Goal: Task Accomplishment & Management: Use online tool/utility

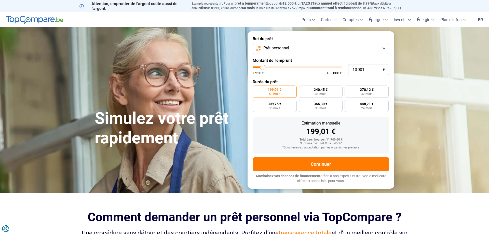
click at [350, 46] on button "Prêt personnel" at bounding box center [320, 48] width 136 height 11
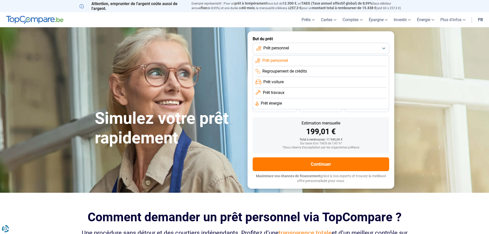
click at [274, 93] on span "Prêt travaux" at bounding box center [274, 93] width 22 height 6
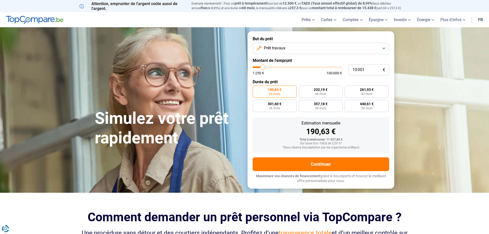
type input "9 500"
type input "9500"
type input "10 750"
type input "10750"
type input "12 500"
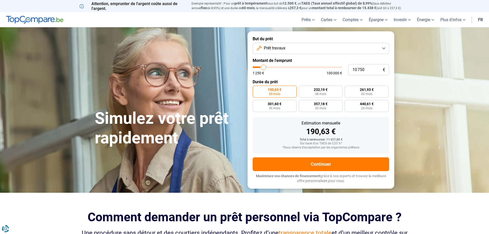
type input "12500"
type input "13 250"
type input "13250"
type input "14 500"
type input "14500"
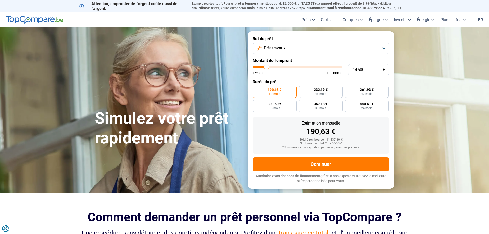
type input "15 250"
type input "15250"
type input "15 750"
type input "15750"
type input "16 750"
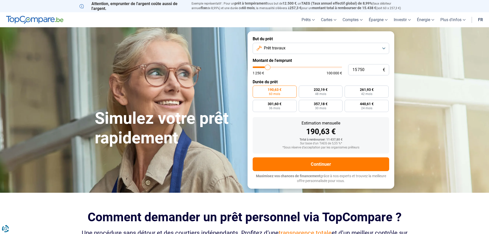
type input "16750"
type input "17 000"
type input "17000"
type input "18 750"
type input "18750"
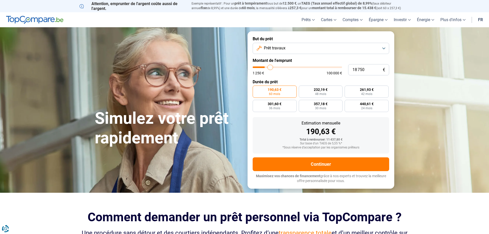
type input "20 500"
type input "20500"
type input "22 500"
type input "22500"
type input "26 250"
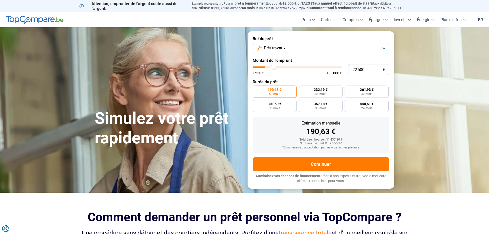
type input "26250"
type input "29 750"
type input "29750"
type input "33 000"
type input "33000"
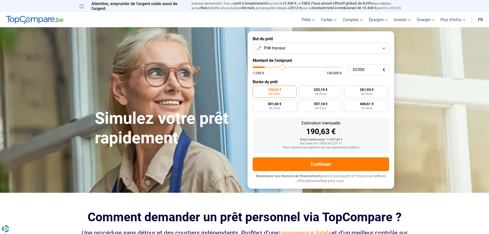
type input "36 000"
type input "36000"
type input "38 500"
type input "38500"
type input "39 750"
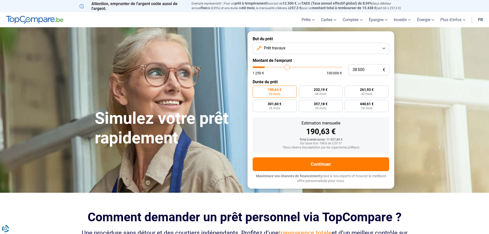
type input "39750"
type input "40 500"
type input "40500"
type input "41 500"
type input "41500"
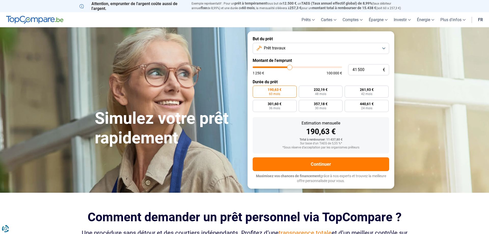
type input "41 750"
type input "41750"
type input "42 000"
type input "42000"
type input "42 250"
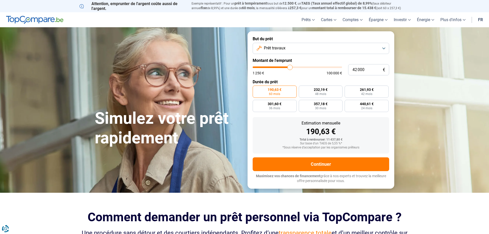
type input "42250"
type input "42 750"
type input "42750"
type input "43 500"
type input "43500"
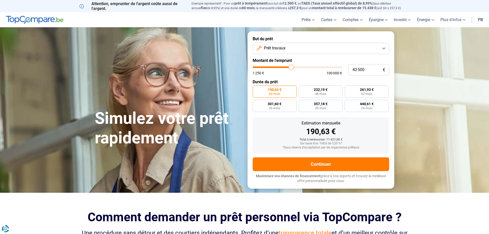
type input "44 500"
type input "44500"
type input "46 000"
type input "46000"
type input "46 750"
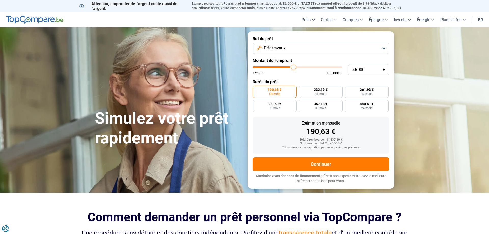
type input "46750"
type input "49 000"
type input "49000"
type input "50 500"
type input "50500"
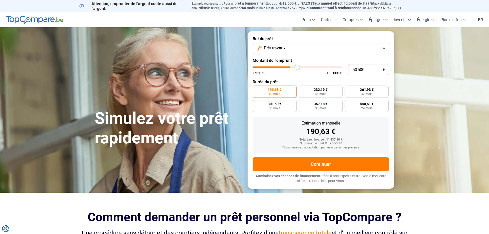
type input "52 000"
type input "52000"
type input "53 750"
type input "53750"
type input "55 000"
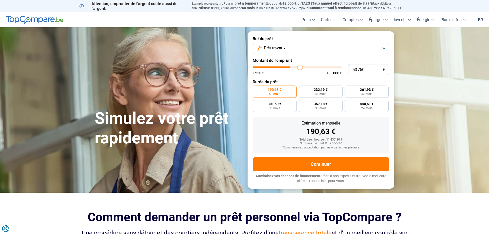
type input "55000"
type input "55 500"
type input "55500"
type input "56 250"
type input "56250"
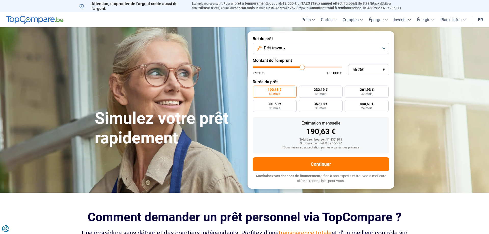
type input "56 750"
type input "56750"
type input "57 250"
type input "57250"
type input "57 750"
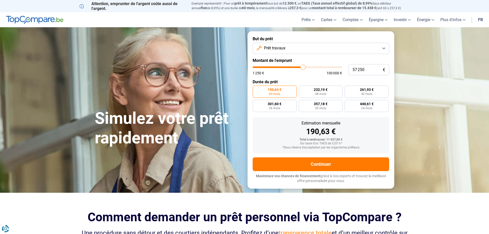
type input "57750"
type input "58 250"
type input "58250"
type input "58 500"
type input "58500"
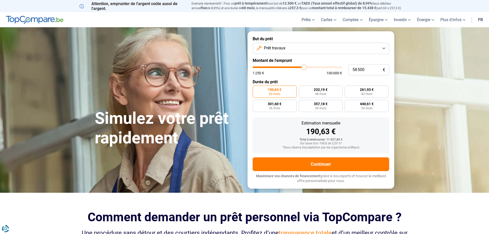
type input "59 000"
type input "59000"
type input "59 750"
type input "59750"
type input "62 000"
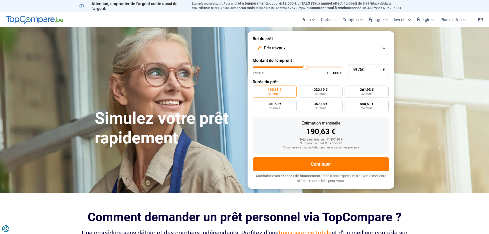
type input "62000"
type input "63 250"
type input "63250"
type input "64 500"
type input "64500"
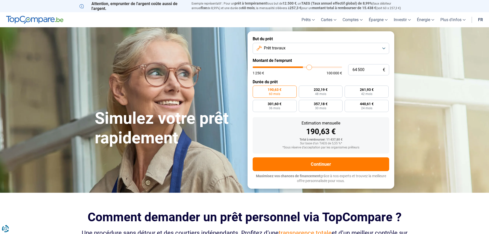
type input "66 250"
type input "66250"
type input "67 000"
type input "67000"
type input "67 500"
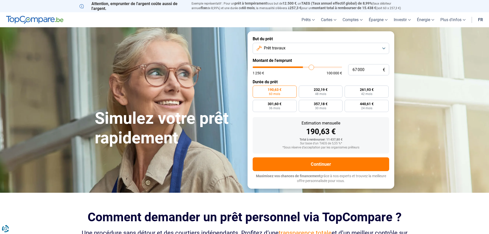
type input "67500"
type input "67 750"
type input "67750"
type input "68 000"
drag, startPoint x: 262, startPoint y: 67, endPoint x: 312, endPoint y: 68, distance: 49.9
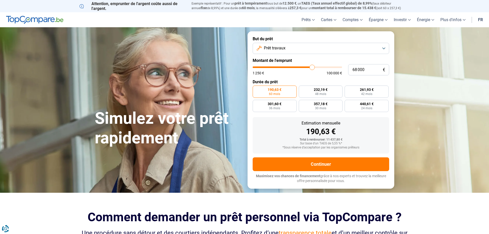
type input "68000"
click at [312, 68] on input "range" at bounding box center [296, 67] width 89 height 2
radio input "false"
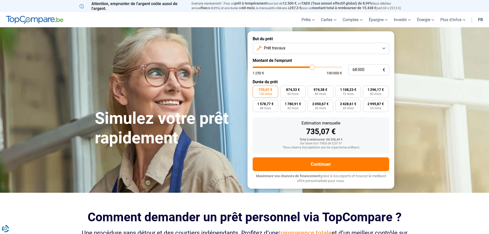
type input "69 500"
type input "69500"
type input "70 250"
type input "70250"
type input "71 500"
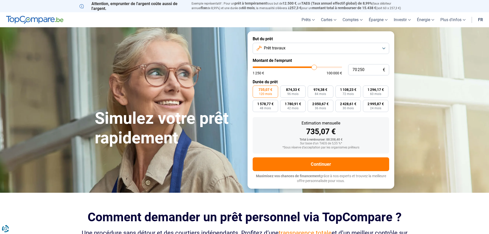
type input "71500"
type input "73 250"
type input "73250"
type input "73 750"
type input "73750"
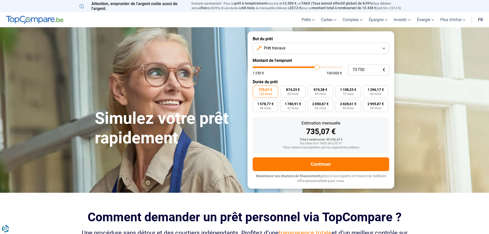
type input "74 750"
type input "74750"
type input "76 250"
type input "76250"
type input "77 750"
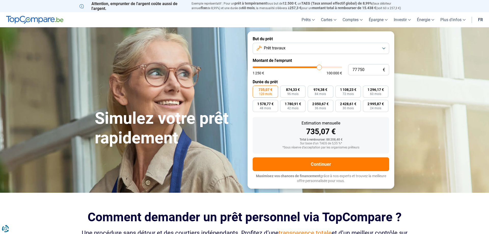
type input "77750"
type input "80 000"
type input "80000"
type input "80 750"
type input "80750"
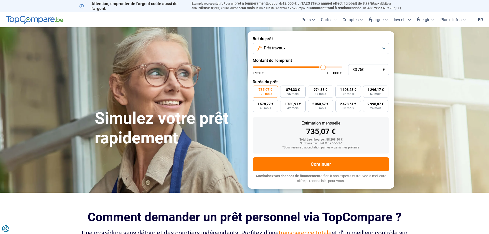
type input "81 250"
type input "81250"
type input "81 750"
type input "81750"
type input "82 250"
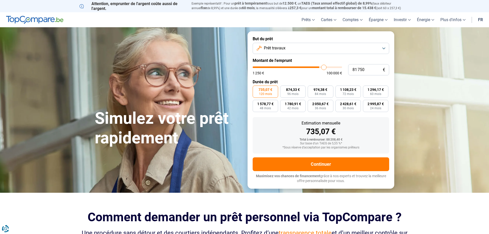
type input "82250"
type input "82 500"
type input "82500"
type input "82 250"
type input "82250"
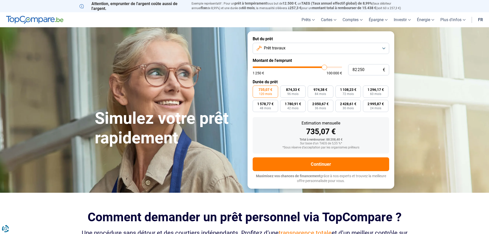
type input "81 500"
type input "81500"
type input "81 000"
type input "81000"
type input "80 750"
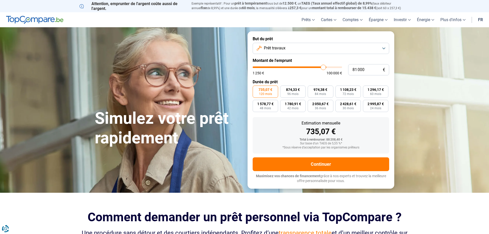
type input "80750"
type input "79 750"
type input "79750"
type input "79 250"
type input "79250"
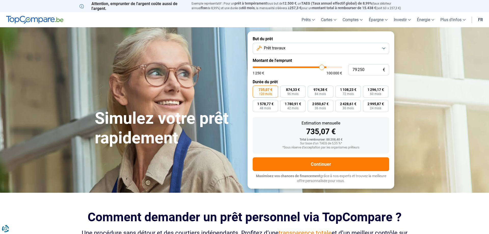
type input "78 000"
type input "78000"
type input "77 750"
type input "77750"
type input "77 000"
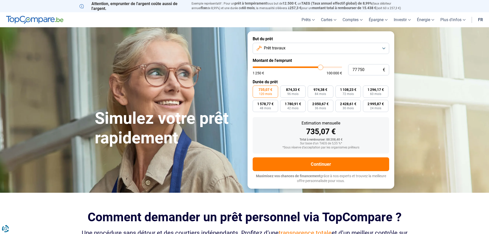
type input "77000"
type input "76 750"
type input "76750"
type input "76 500"
type input "76500"
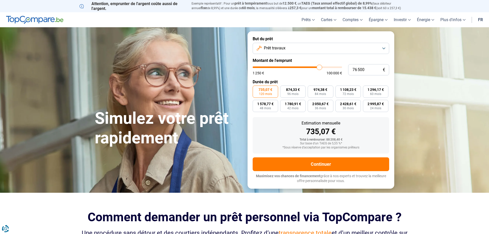
type input "76 250"
type input "76250"
type input "76 500"
type input "76500"
type input "76 750"
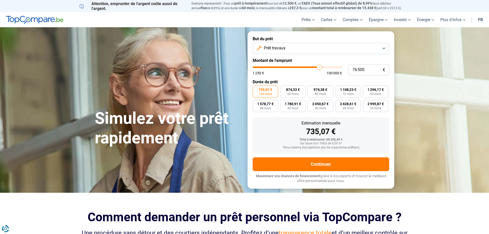
type input "76750"
type input "77 000"
type input "77000"
type input "77 500"
type input "77500"
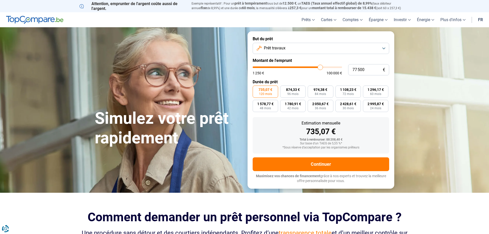
type input "77 750"
type input "77750"
type input "78 000"
type input "78000"
type input "78 500"
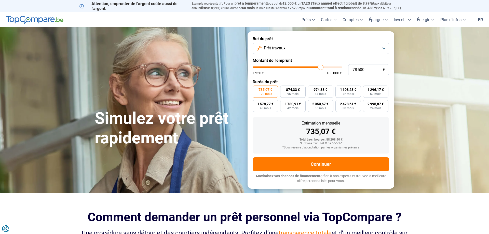
type input "78500"
type input "78 750"
type input "78750"
type input "79 250"
type input "79250"
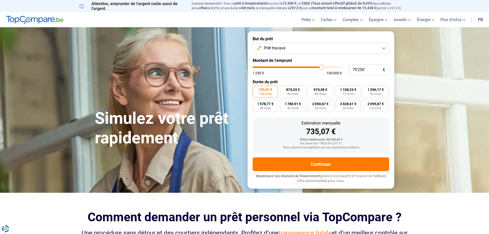
type input "79 500"
type input "79500"
type input "79 750"
type input "79750"
type input "80 000"
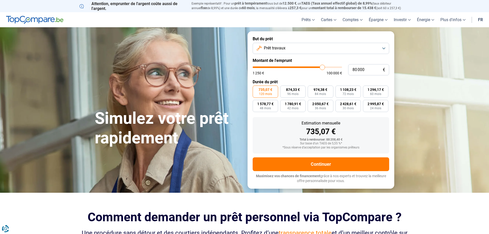
drag, startPoint x: 312, startPoint y: 68, endPoint x: 322, endPoint y: 70, distance: 10.3
type input "80000"
click at [322, 68] on input "range" at bounding box center [296, 67] width 89 height 2
drag, startPoint x: 326, startPoint y: 140, endPoint x: 366, endPoint y: 141, distance: 40.2
click at [366, 141] on div "Total à rembourser: 103 774,80 €" at bounding box center [321, 140] width 128 height 4
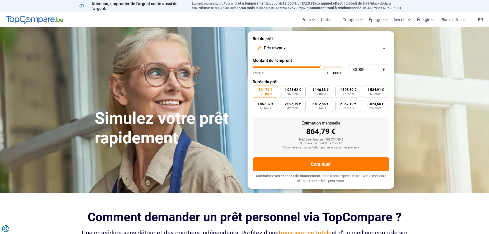
click at [366, 141] on div "Total à rembourser: 103 774,80 €" at bounding box center [321, 140] width 128 height 4
click at [342, 48] on button "Prêt travaux" at bounding box center [320, 48] width 136 height 11
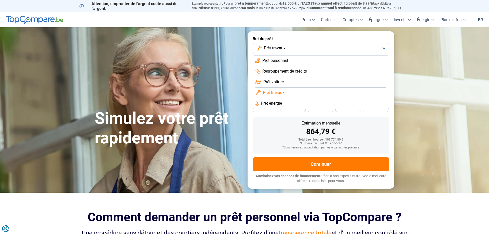
click at [281, 106] on span "Prêt énergie" at bounding box center [271, 104] width 21 height 6
